Goal: Information Seeking & Learning: Check status

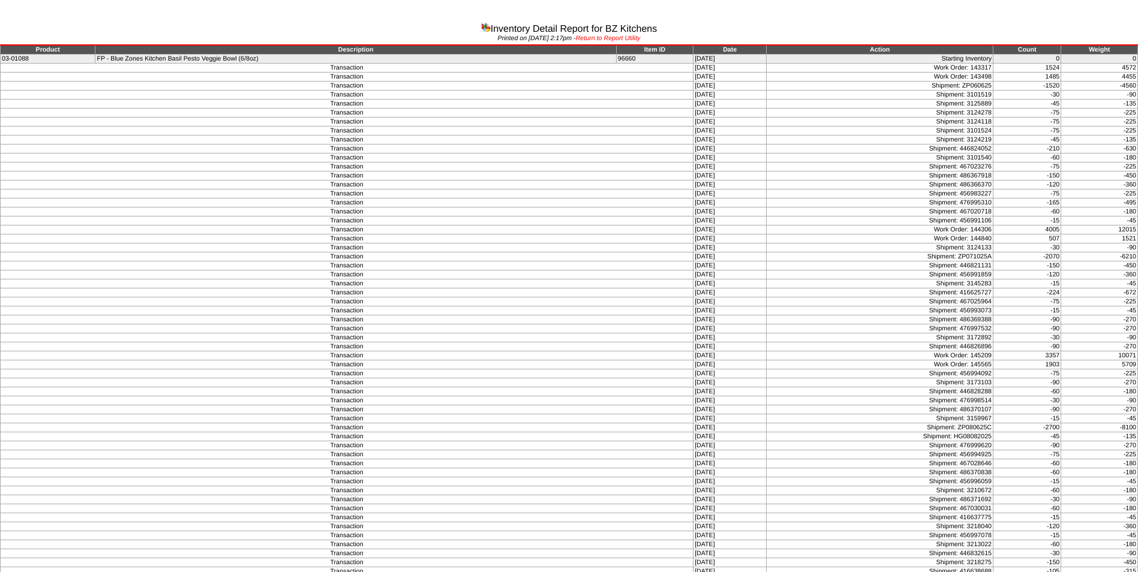
click at [613, 38] on link "Return to Report Utility" at bounding box center [608, 38] width 65 height 7
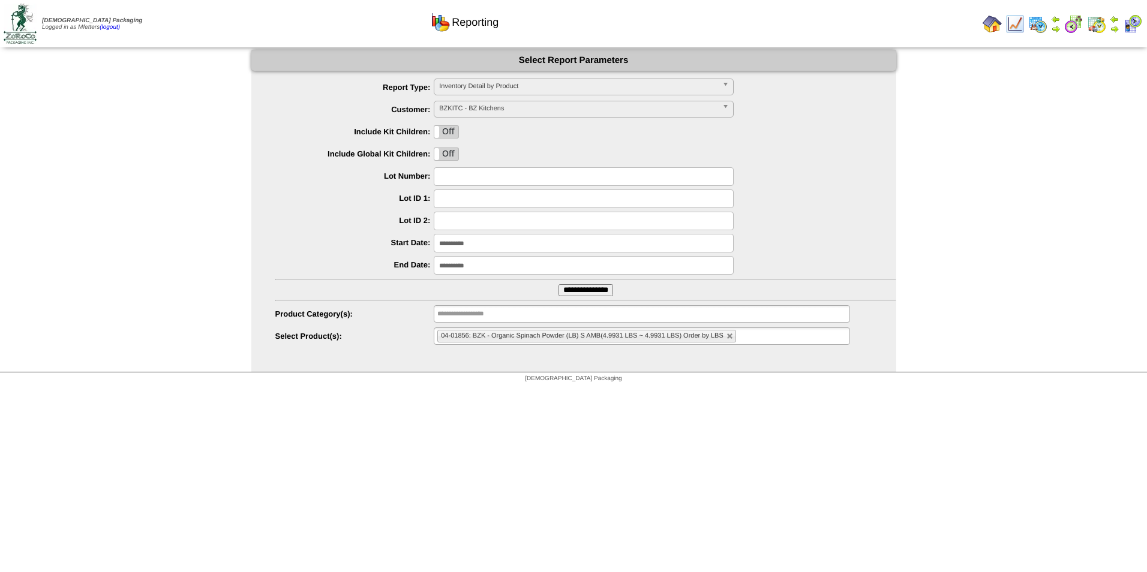
click at [1061, 22] on td at bounding box center [1056, 24] width 12 height 22
click at [1055, 23] on img at bounding box center [1056, 19] width 10 height 10
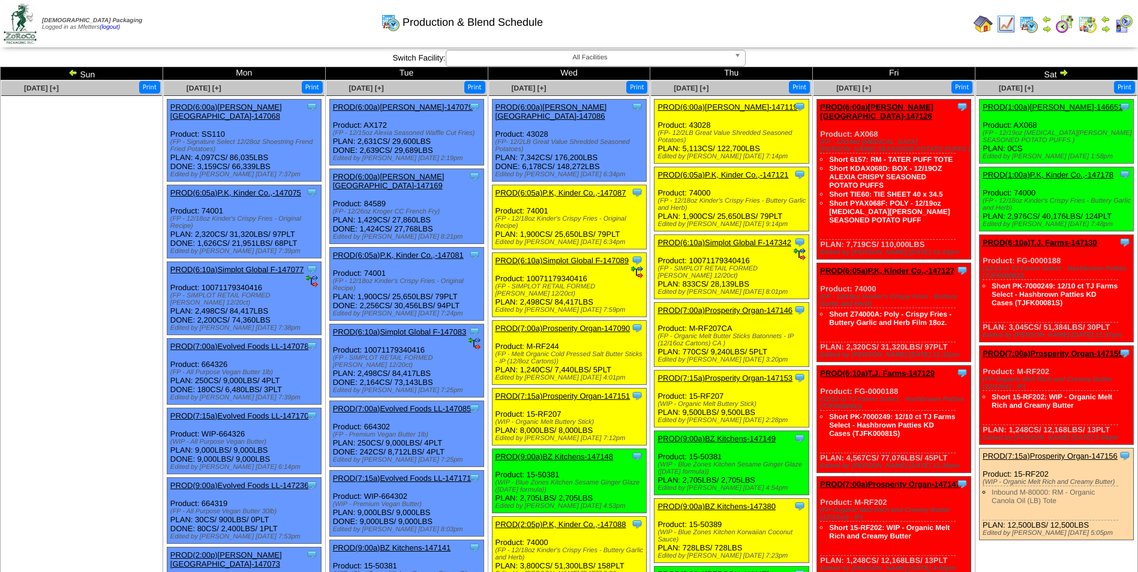
click at [1108, 26] on img at bounding box center [1106, 29] width 10 height 10
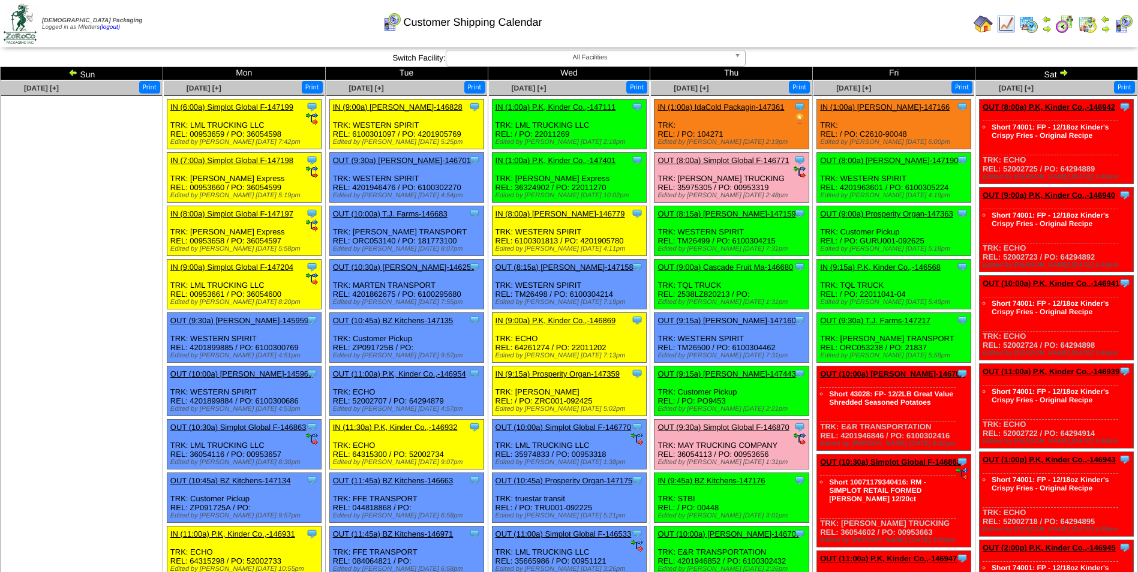
click at [1008, 26] on img at bounding box center [1005, 23] width 19 height 19
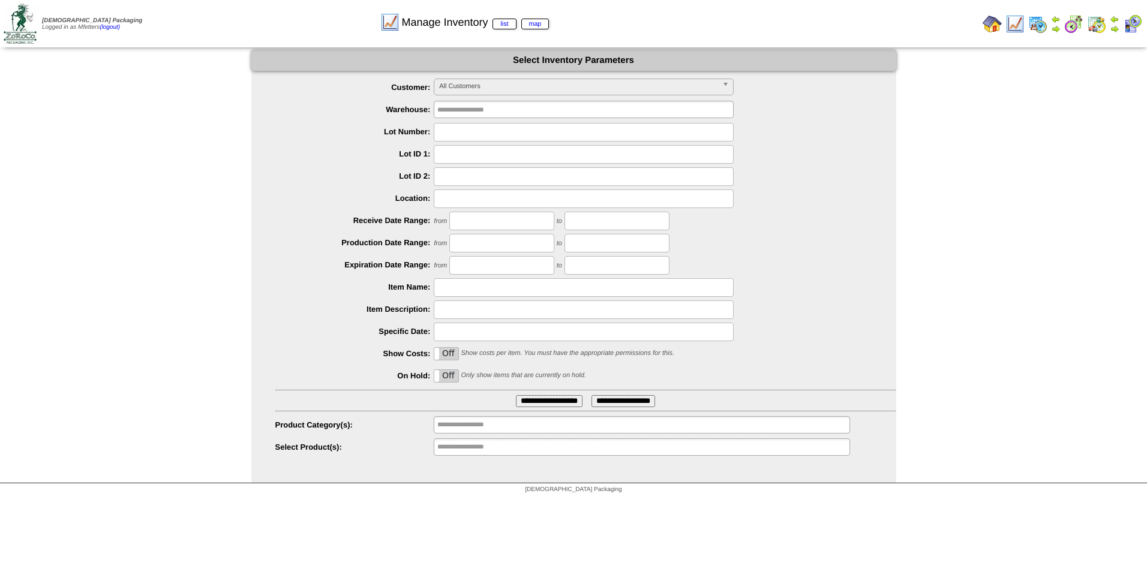
click at [504, 89] on span "All Customers" at bounding box center [578, 86] width 278 height 14
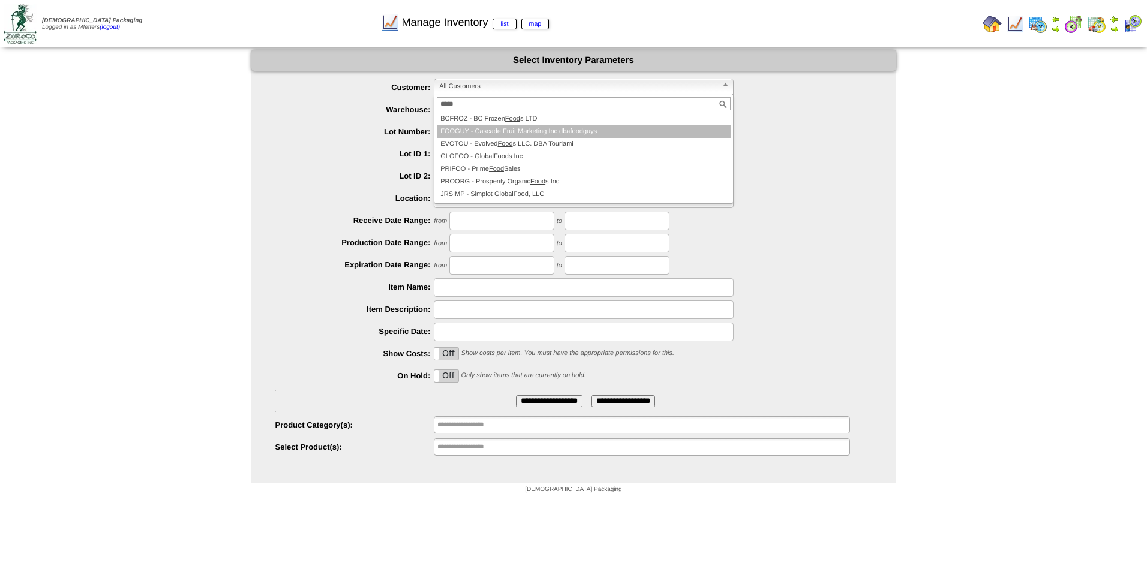
type input "****"
click at [511, 134] on li "FOOGUY - Cascade Fruit Marketing Inc dba food guys" at bounding box center [584, 131] width 294 height 13
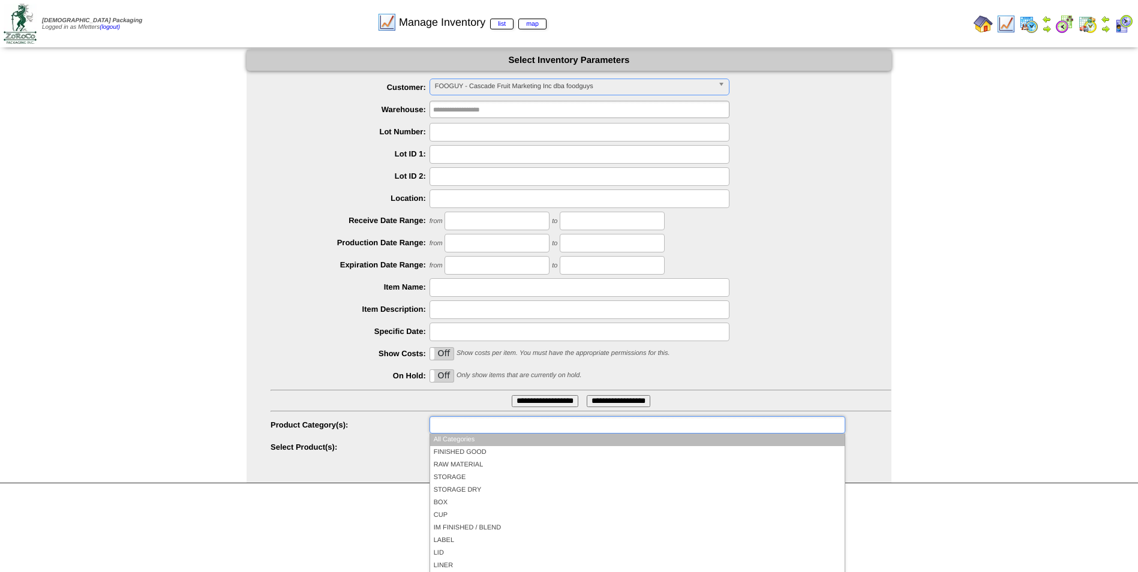
click at [490, 427] on input "text" at bounding box center [471, 425] width 77 height 15
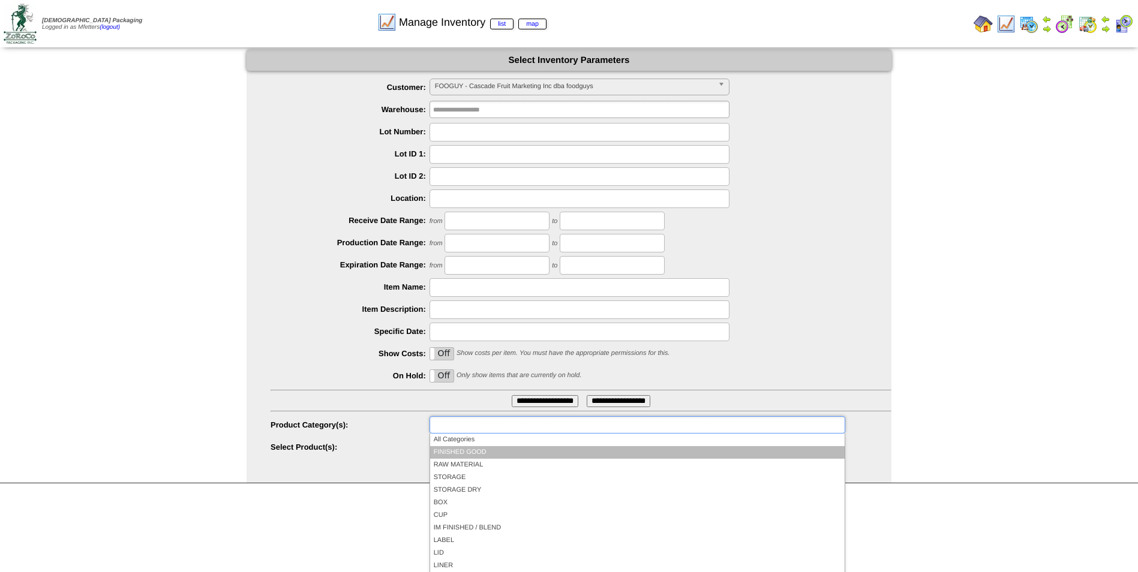
click at [489, 454] on li "FINISHED GOOD" at bounding box center [637, 452] width 415 height 13
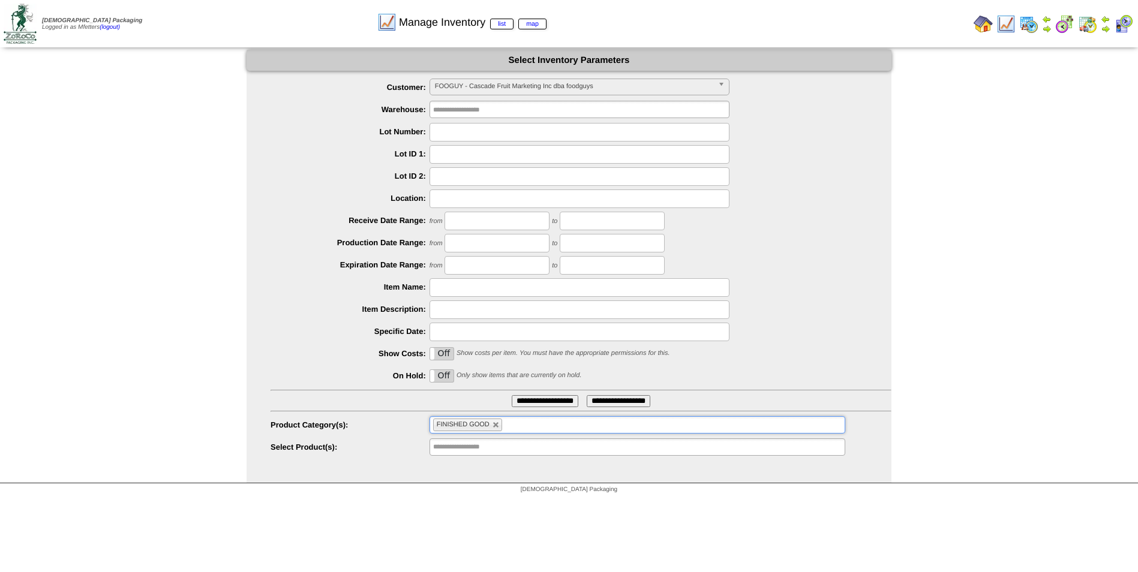
click at [537, 403] on input "**********" at bounding box center [545, 401] width 67 height 12
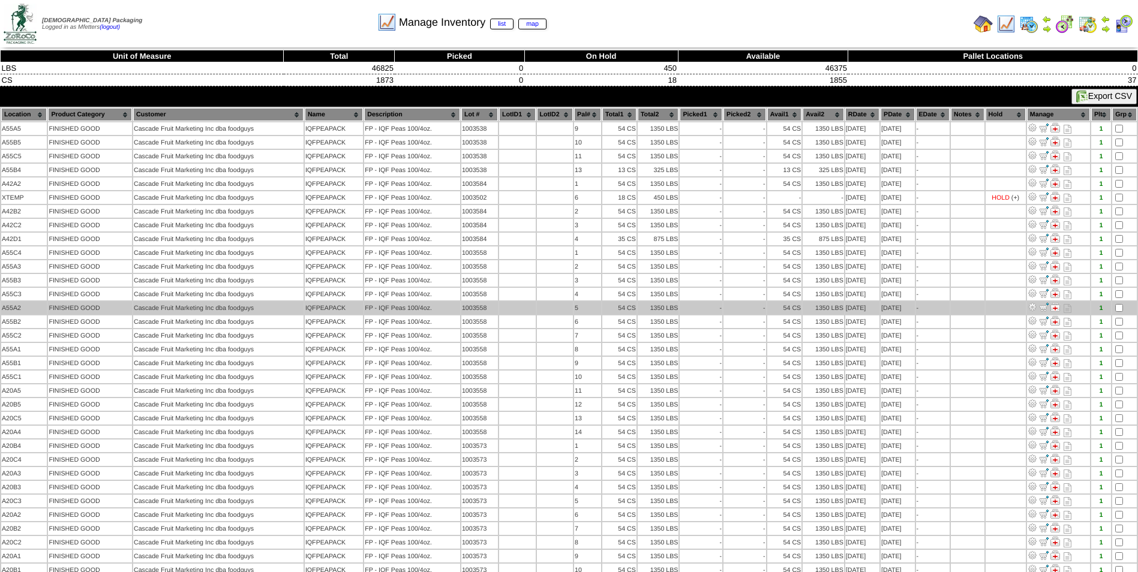
scroll to position [60, 0]
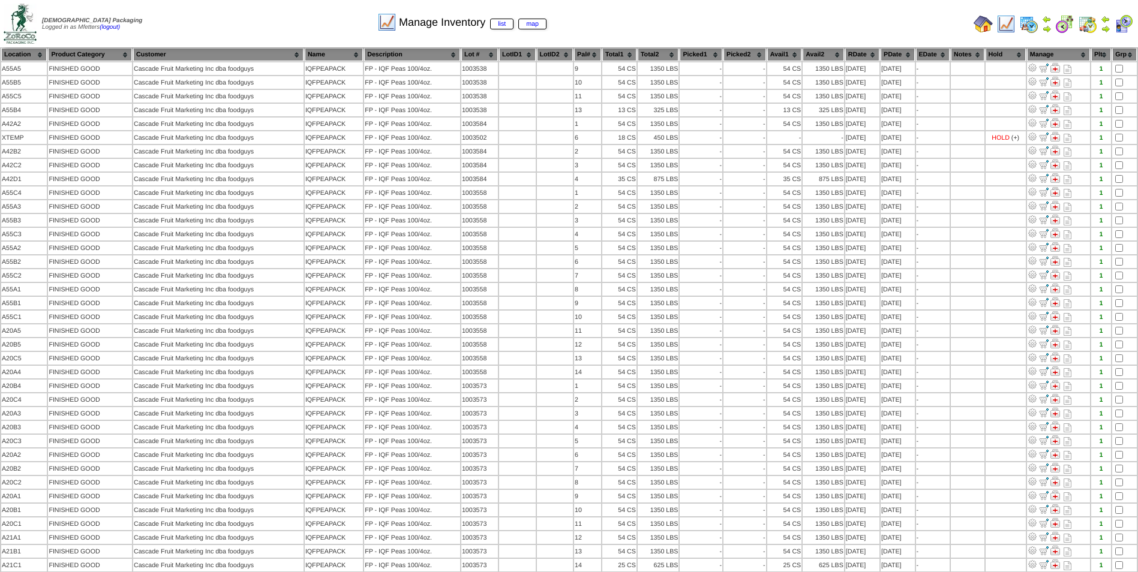
click at [487, 59] on th "Lot #" at bounding box center [479, 54] width 37 height 13
